Goal: Transaction & Acquisition: Purchase product/service

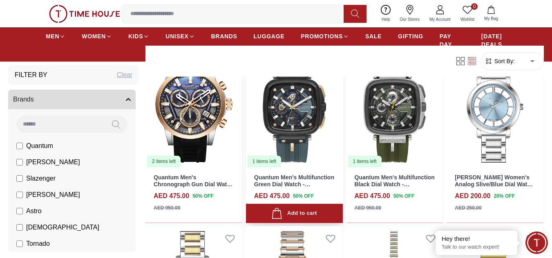
scroll to position [286, 0]
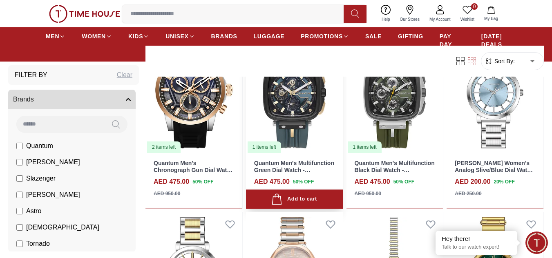
click at [289, 125] on img at bounding box center [294, 93] width 97 height 122
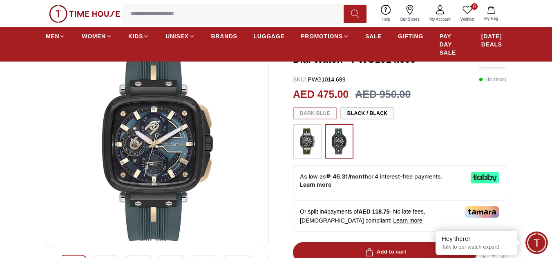
scroll to position [82, 0]
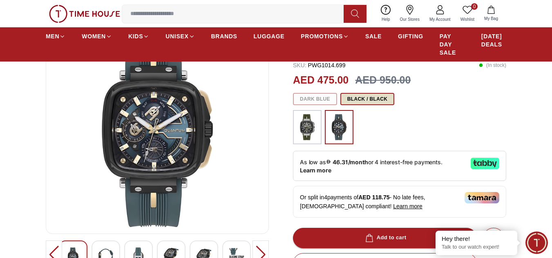
click at [365, 99] on button "Black / Black" at bounding box center [367, 99] width 54 height 12
click at [305, 100] on div "Dark Blue Black / Black" at bounding box center [399, 99] width 213 height 12
click at [316, 100] on div "Dark Blue Black / Black" at bounding box center [399, 99] width 213 height 12
click at [340, 122] on img at bounding box center [339, 127] width 20 height 26
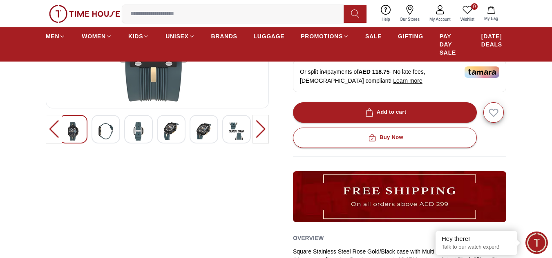
scroll to position [204, 0]
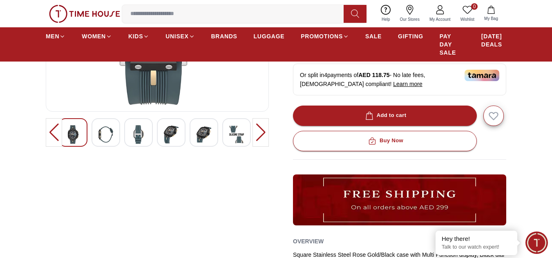
click at [94, 134] on div at bounding box center [105, 132] width 29 height 29
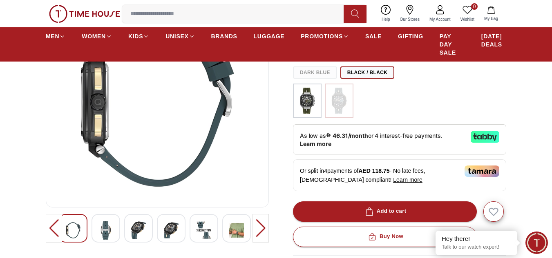
scroll to position [123, 0]
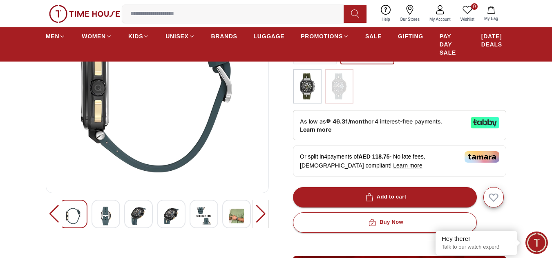
click at [131, 209] on div at bounding box center [138, 214] width 29 height 29
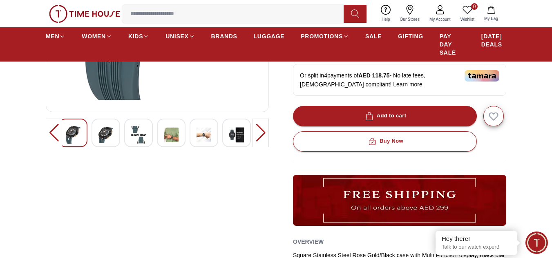
scroll to position [204, 0]
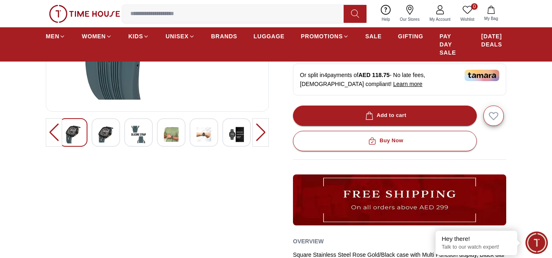
click at [241, 130] on img at bounding box center [236, 134] width 15 height 19
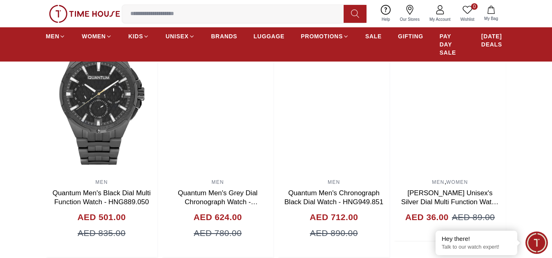
scroll to position [886, 0]
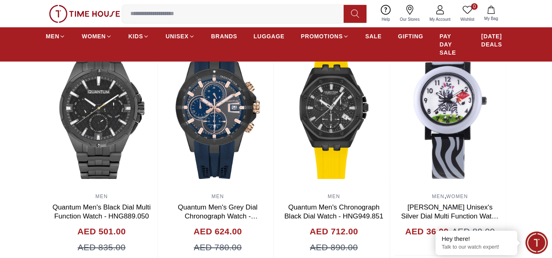
click at [256, 7] on input at bounding box center [236, 14] width 228 height 16
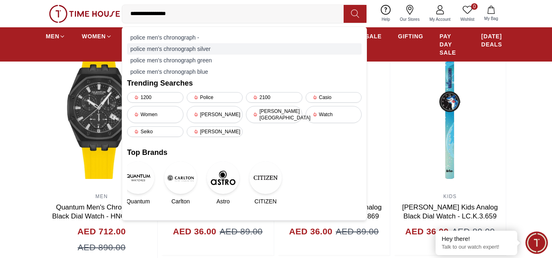
type input "**********"
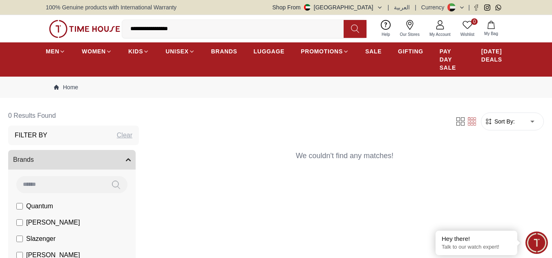
click at [194, 31] on input "**********" at bounding box center [236, 29] width 228 height 16
drag, startPoint x: 195, startPoint y: 27, endPoint x: 152, endPoint y: 29, distance: 43.3
click at [152, 29] on input "**********" at bounding box center [236, 29] width 228 height 16
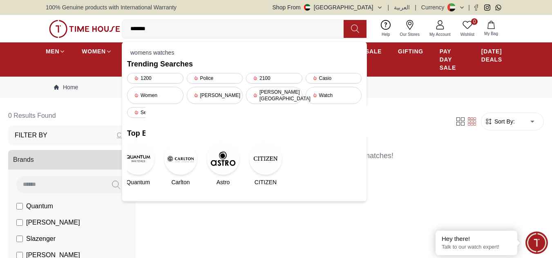
type input "******"
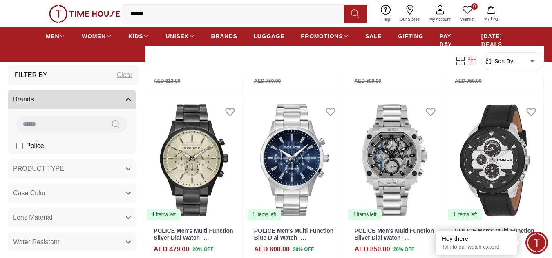
scroll to position [776, 0]
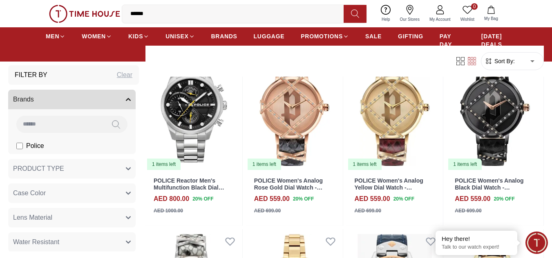
scroll to position [123, 0]
